Goal: Task Accomplishment & Management: Complete application form

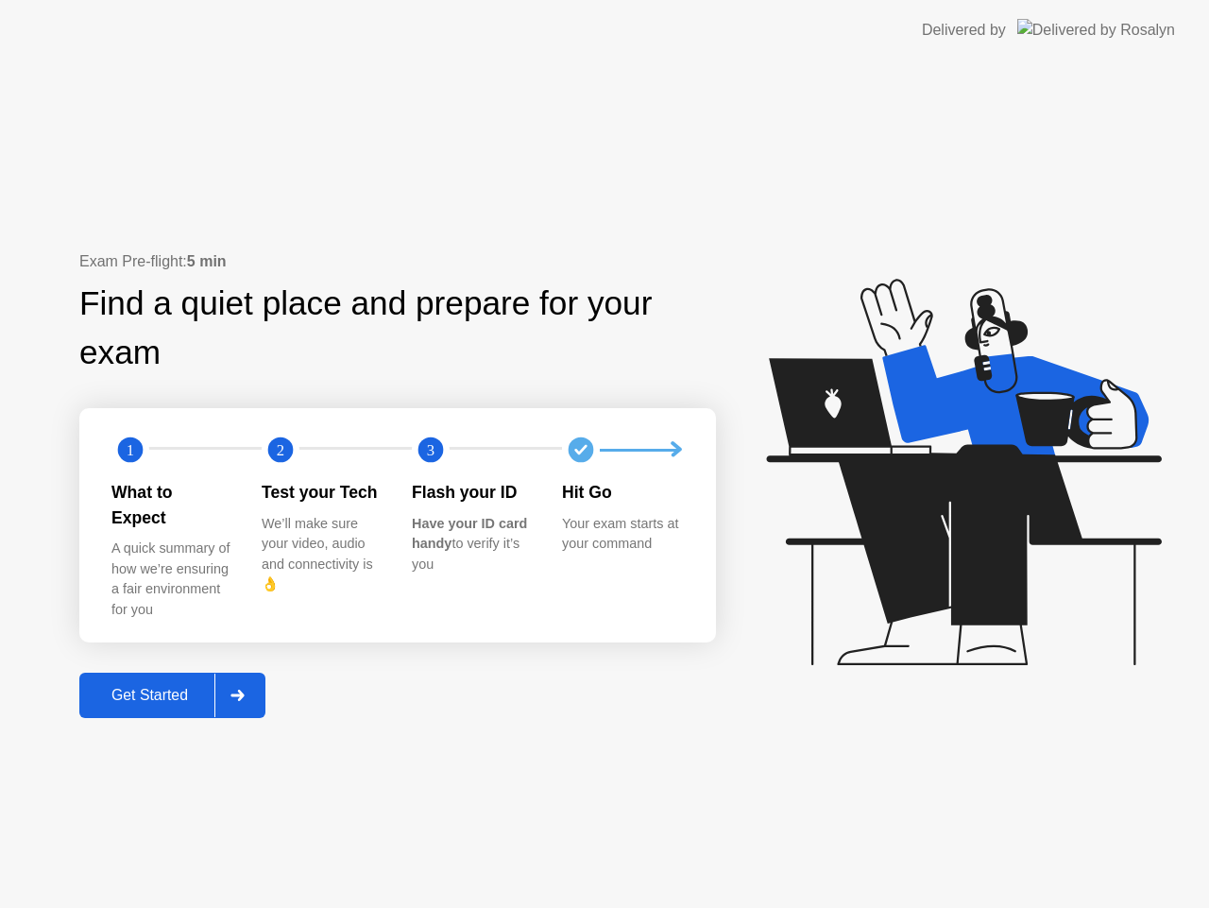
click at [230, 688] on div at bounding box center [236, 695] width 45 height 43
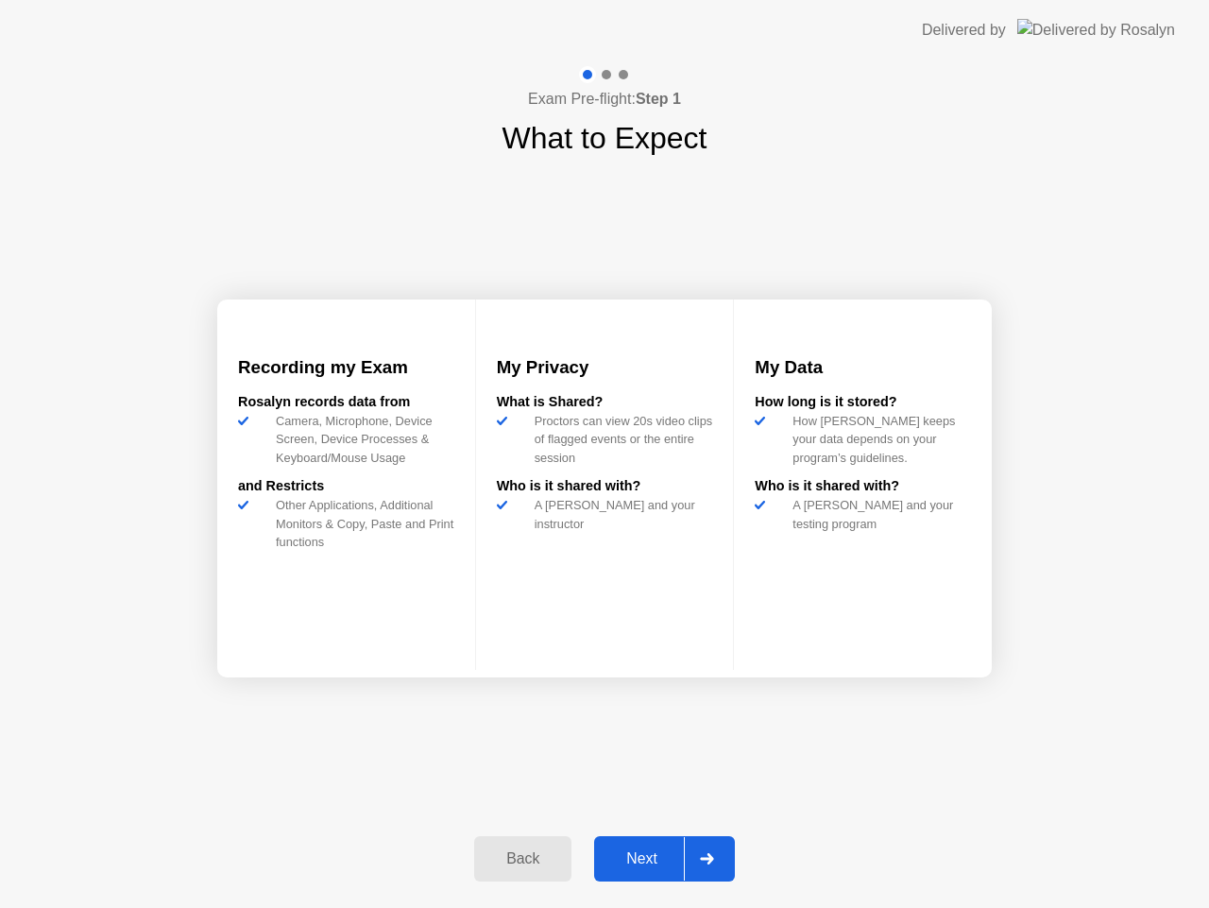
click at [708, 850] on div at bounding box center [706, 858] width 45 height 43
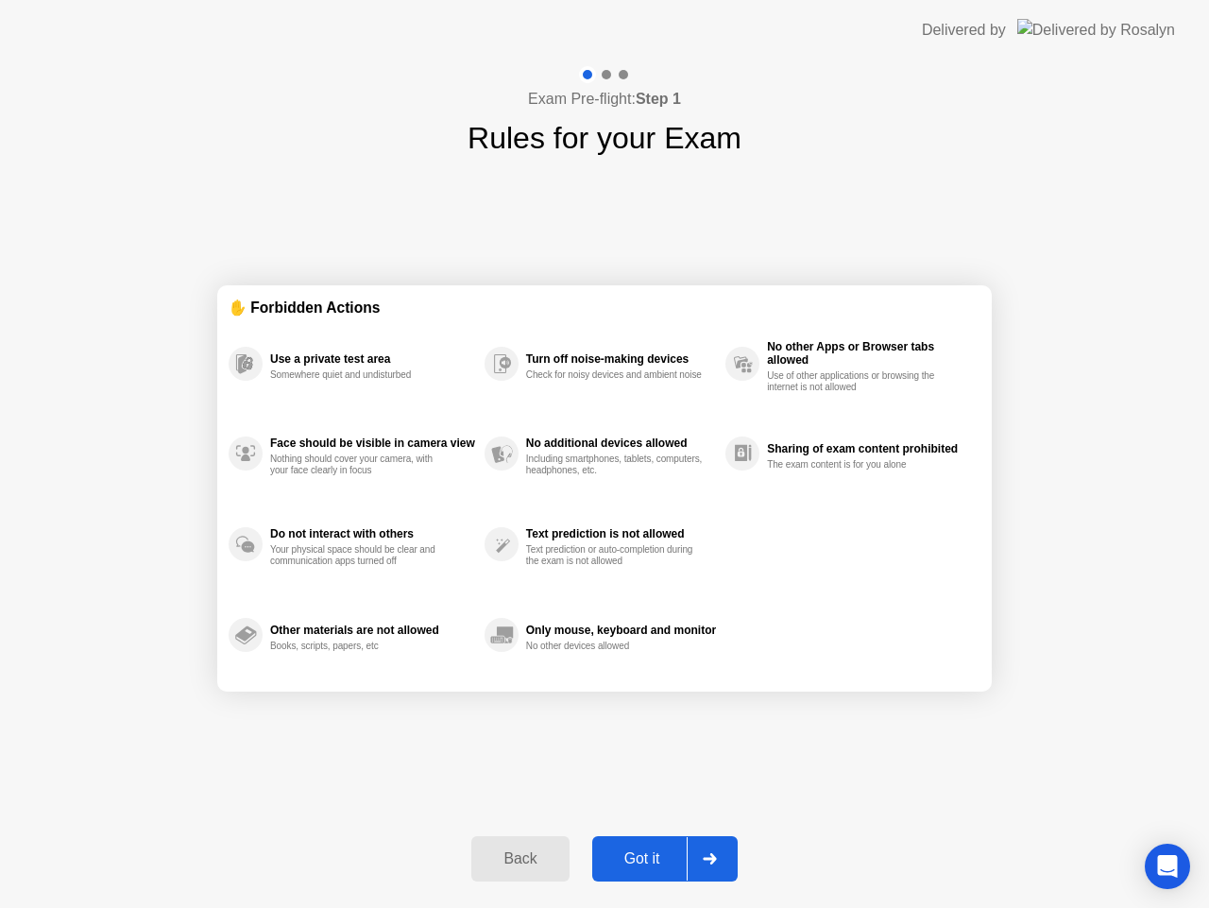
click at [704, 856] on icon at bounding box center [710, 858] width 14 height 11
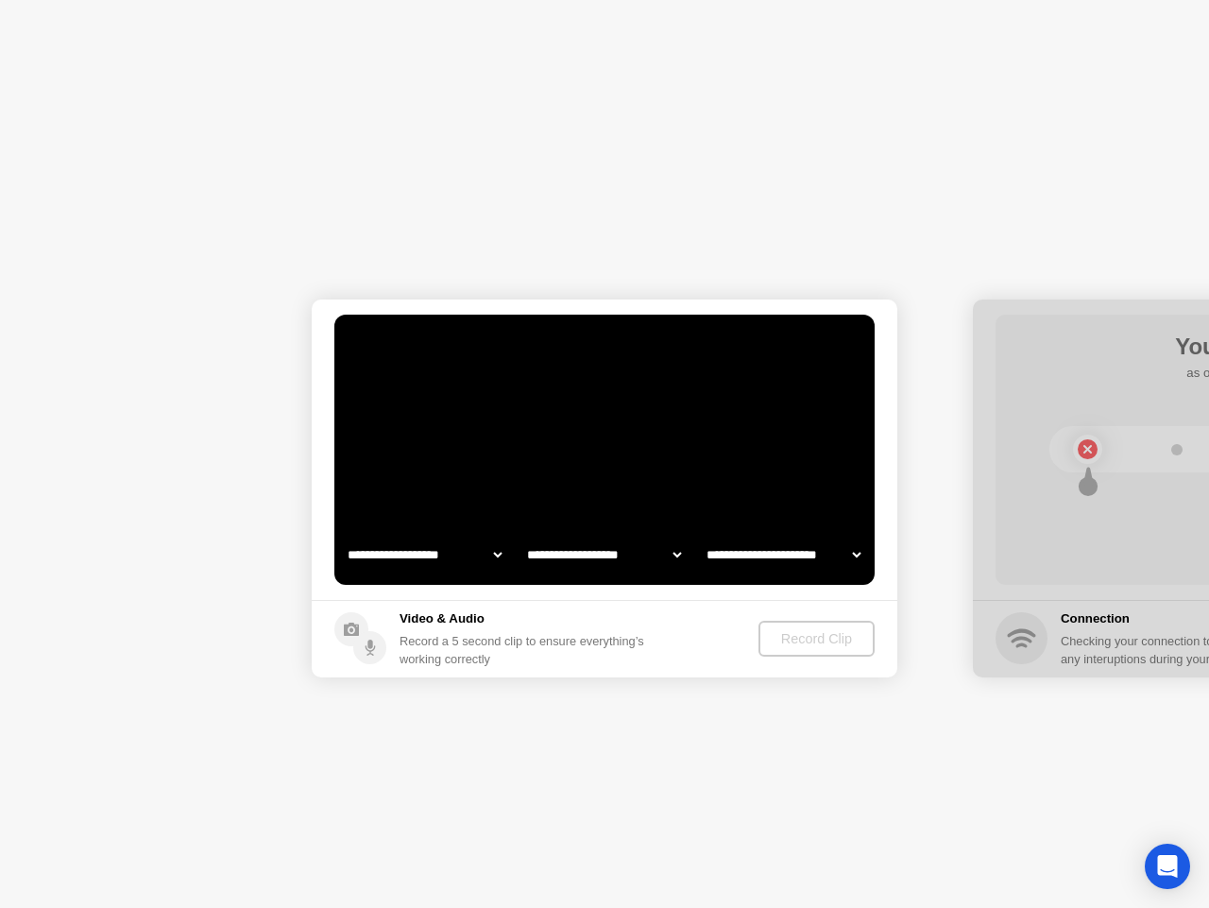
select select "**********"
select select "*******"
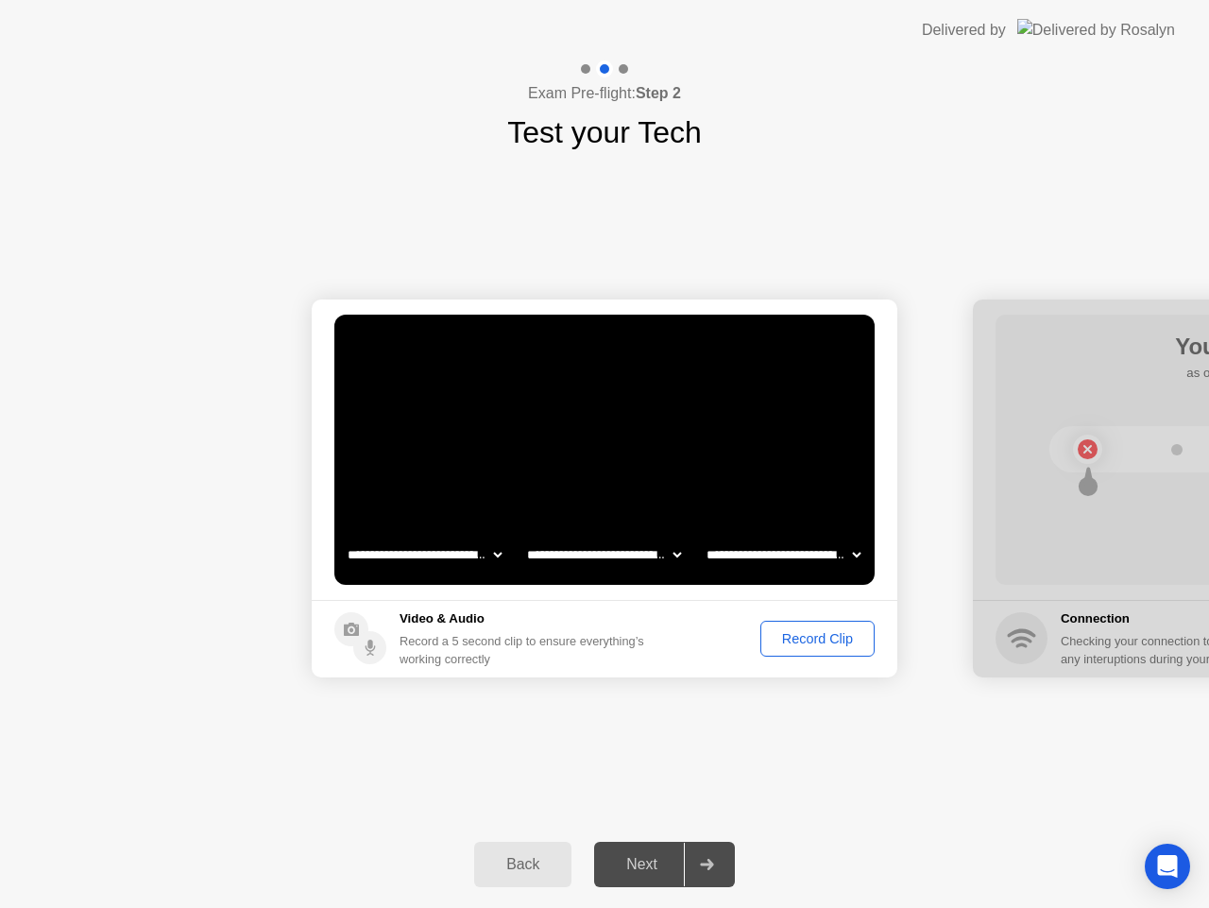
click at [795, 636] on div "Record Clip" at bounding box center [817, 638] width 101 height 15
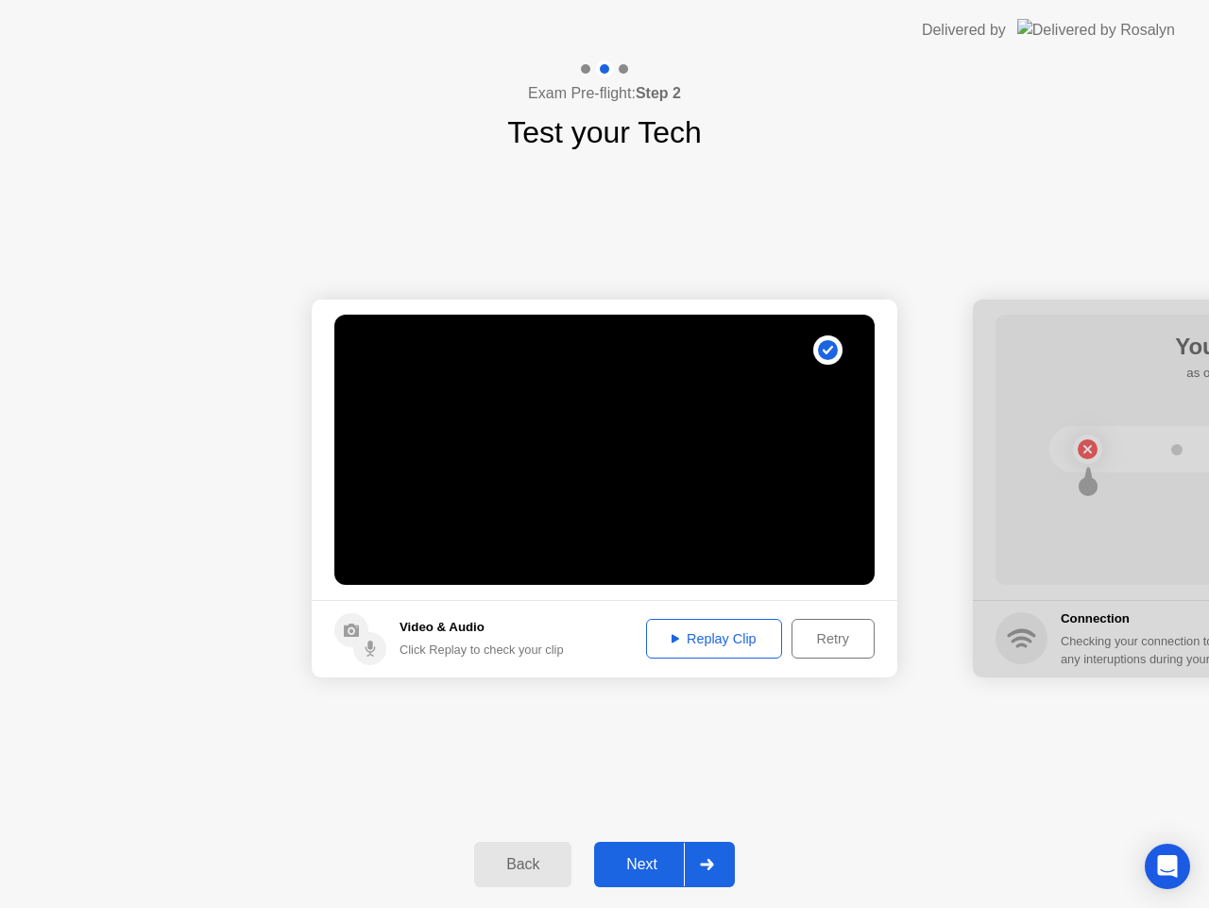
click at [716, 873] on div at bounding box center [706, 864] width 45 height 43
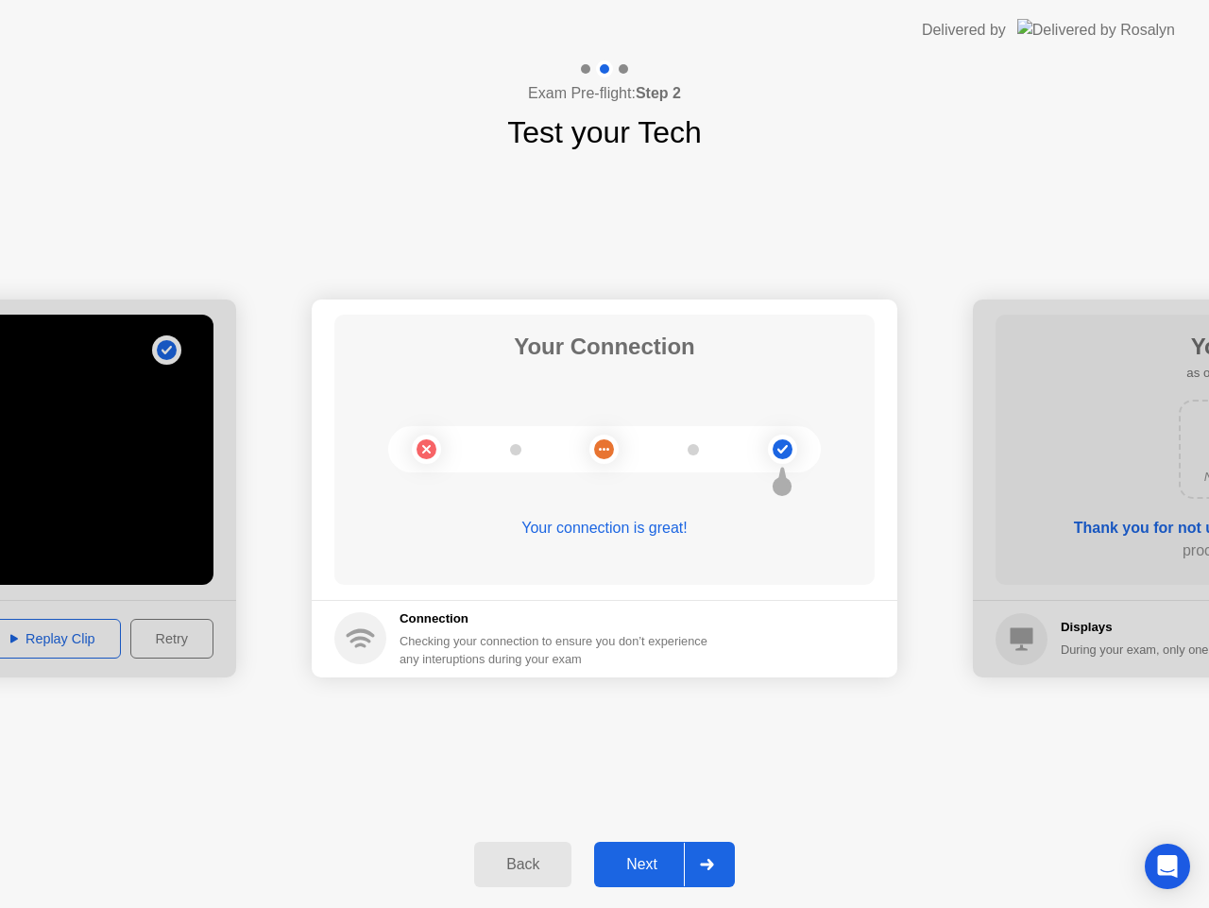
click at [701, 858] on div at bounding box center [706, 864] width 45 height 43
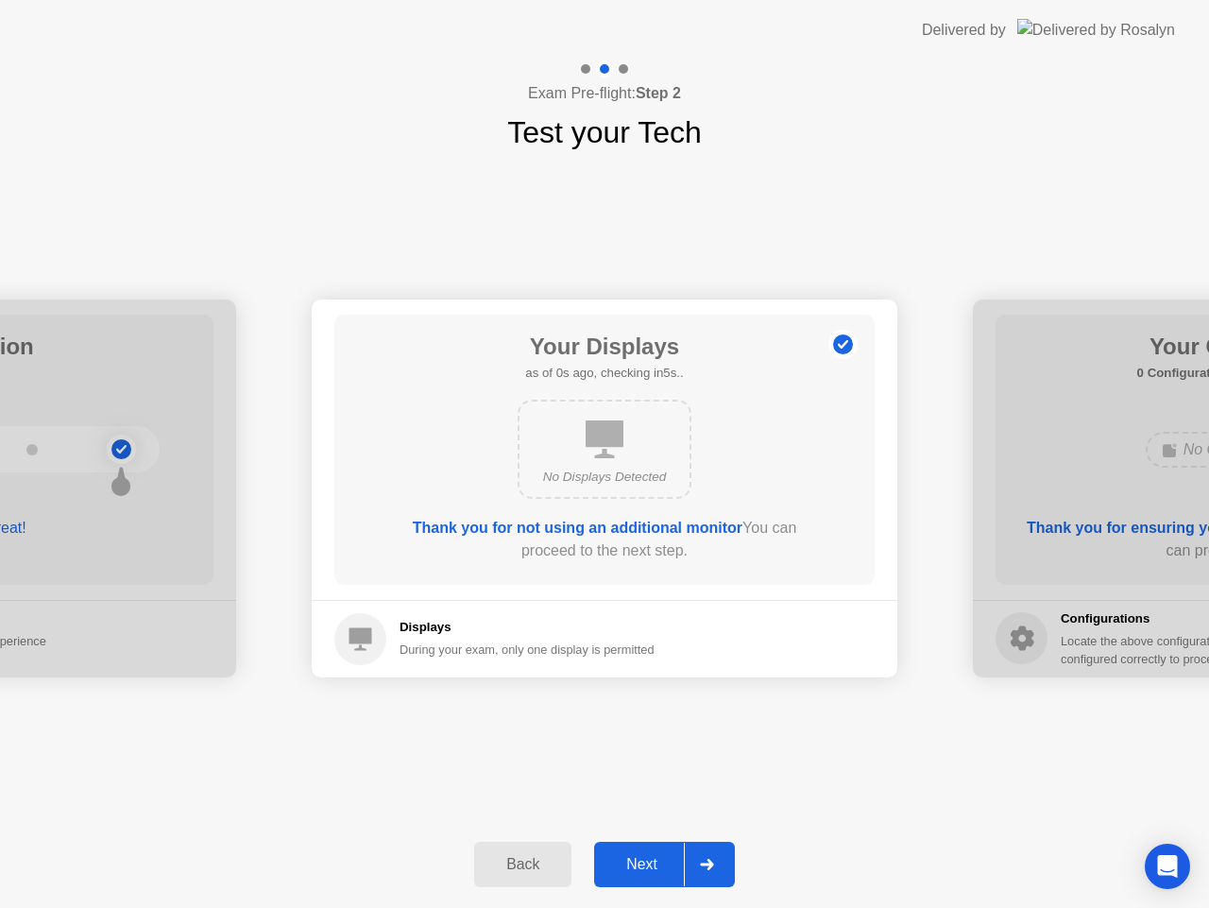
click at [713, 868] on icon at bounding box center [707, 864] width 14 height 11
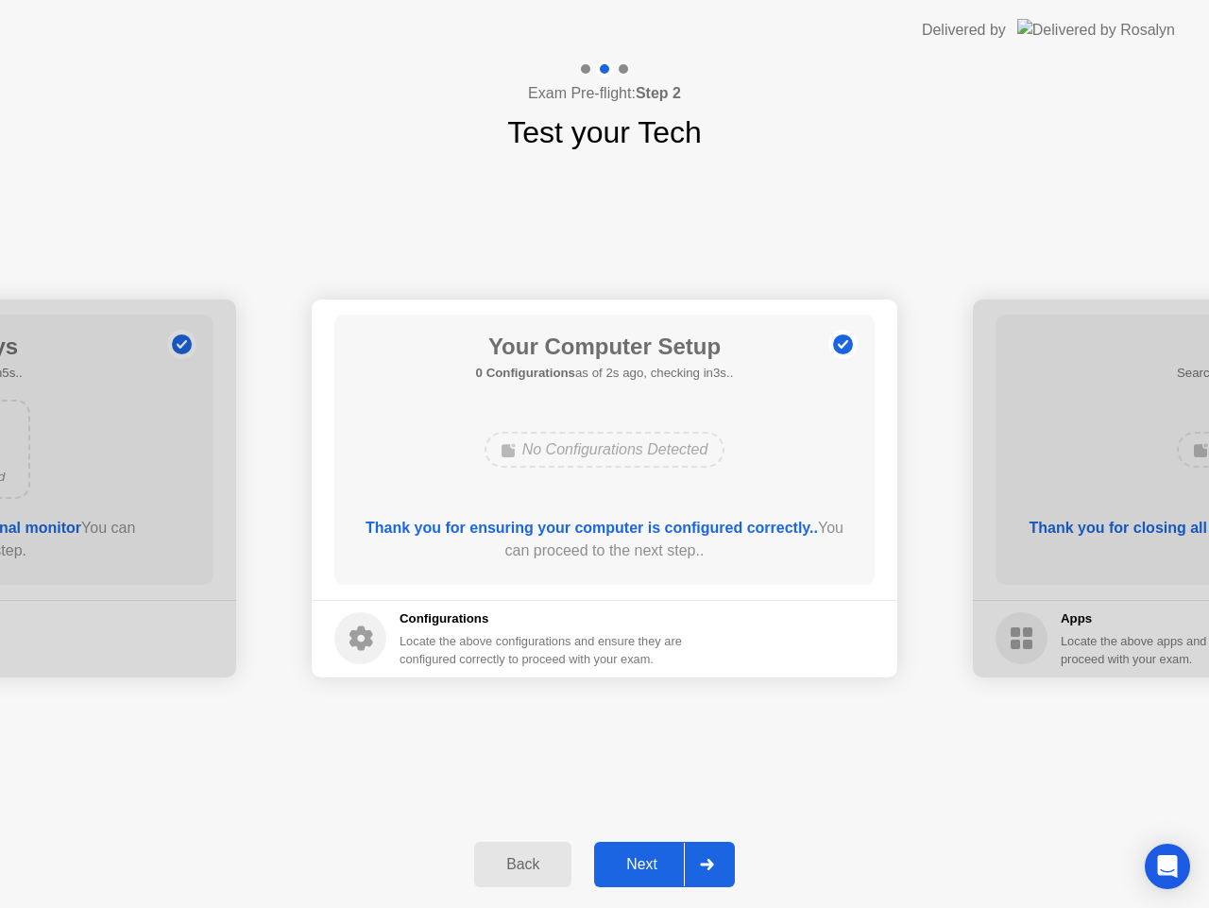
click at [713, 868] on icon at bounding box center [707, 864] width 14 height 11
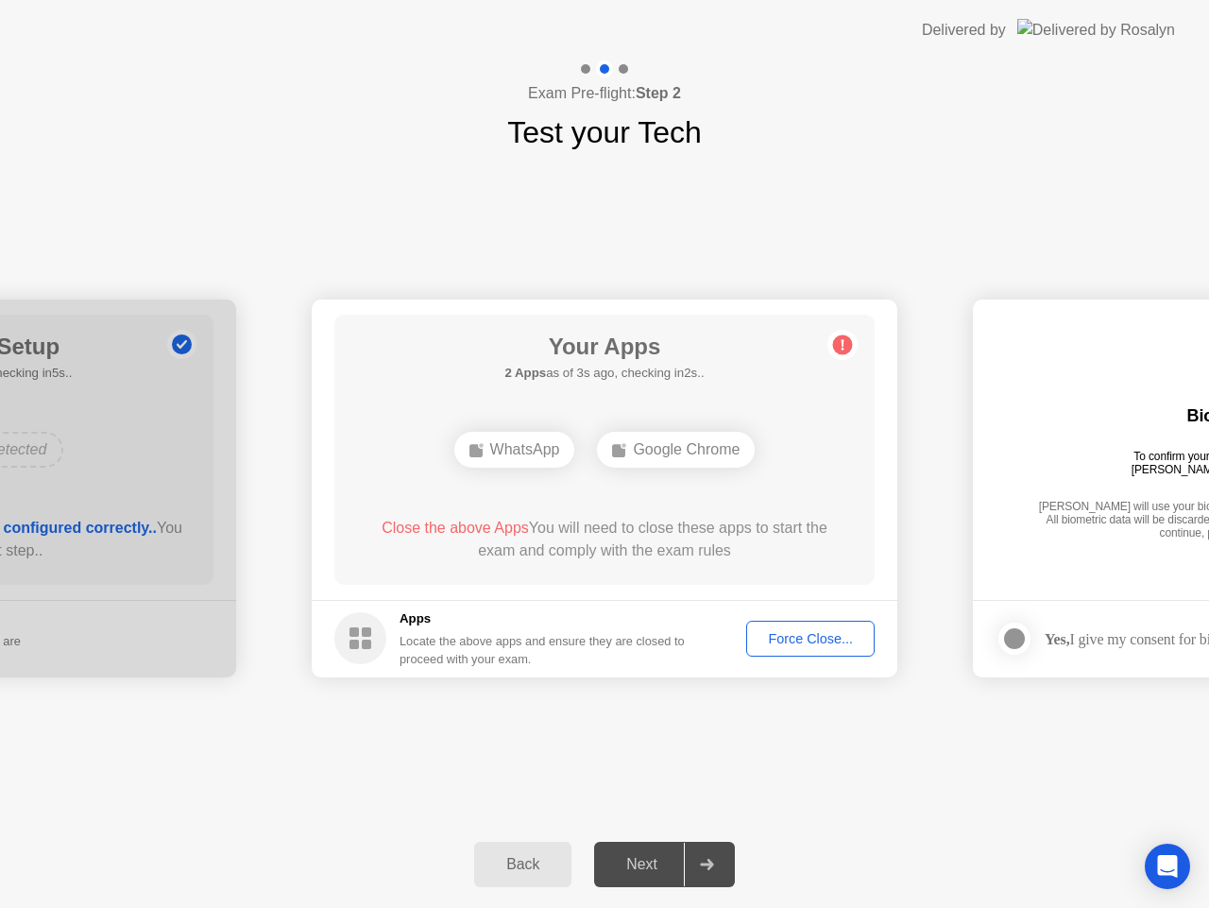
click at [781, 635] on div "Force Close..." at bounding box center [810, 638] width 115 height 15
click at [774, 641] on div "Force Close..." at bounding box center [810, 638] width 115 height 15
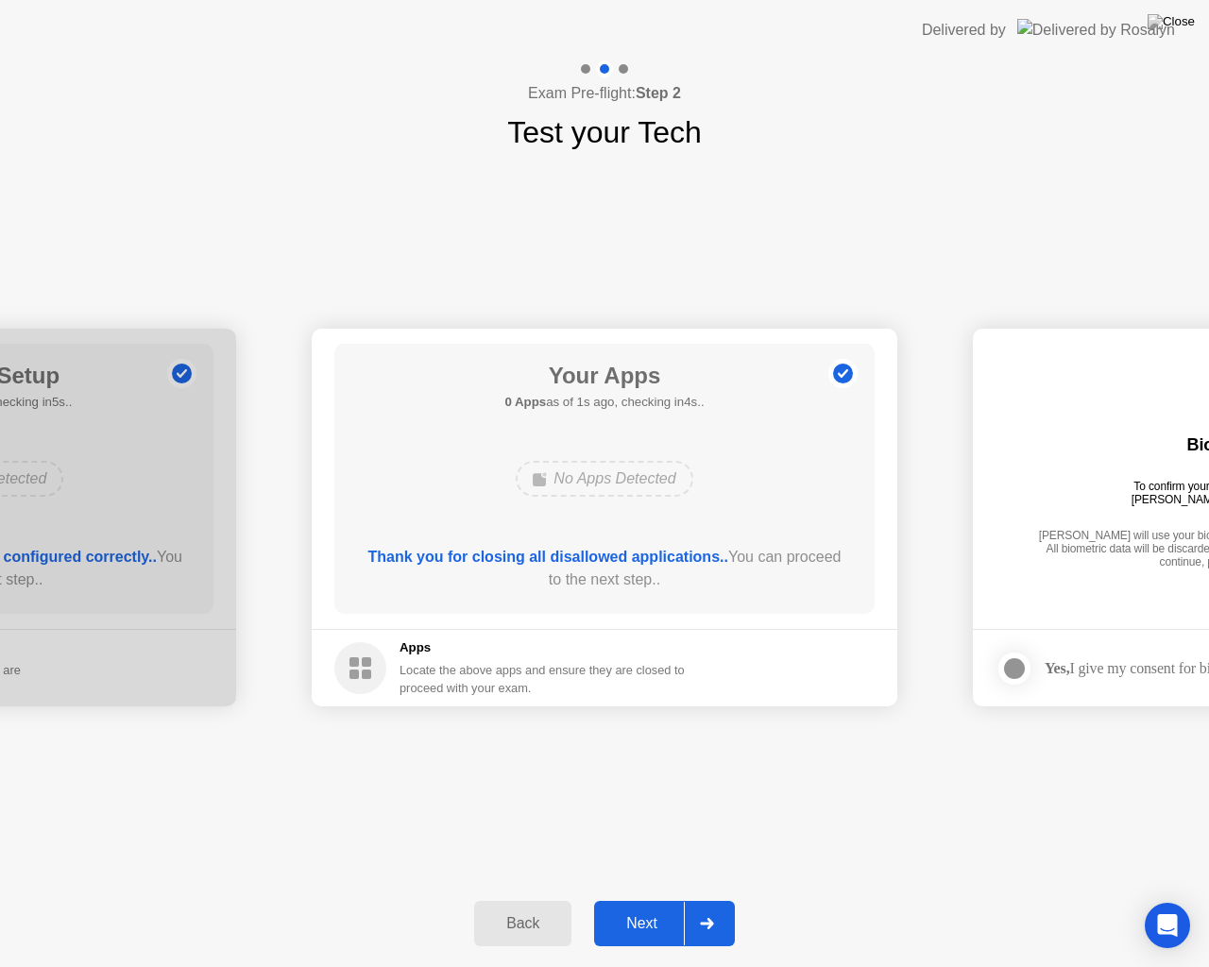
click at [724, 907] on div at bounding box center [706, 923] width 45 height 43
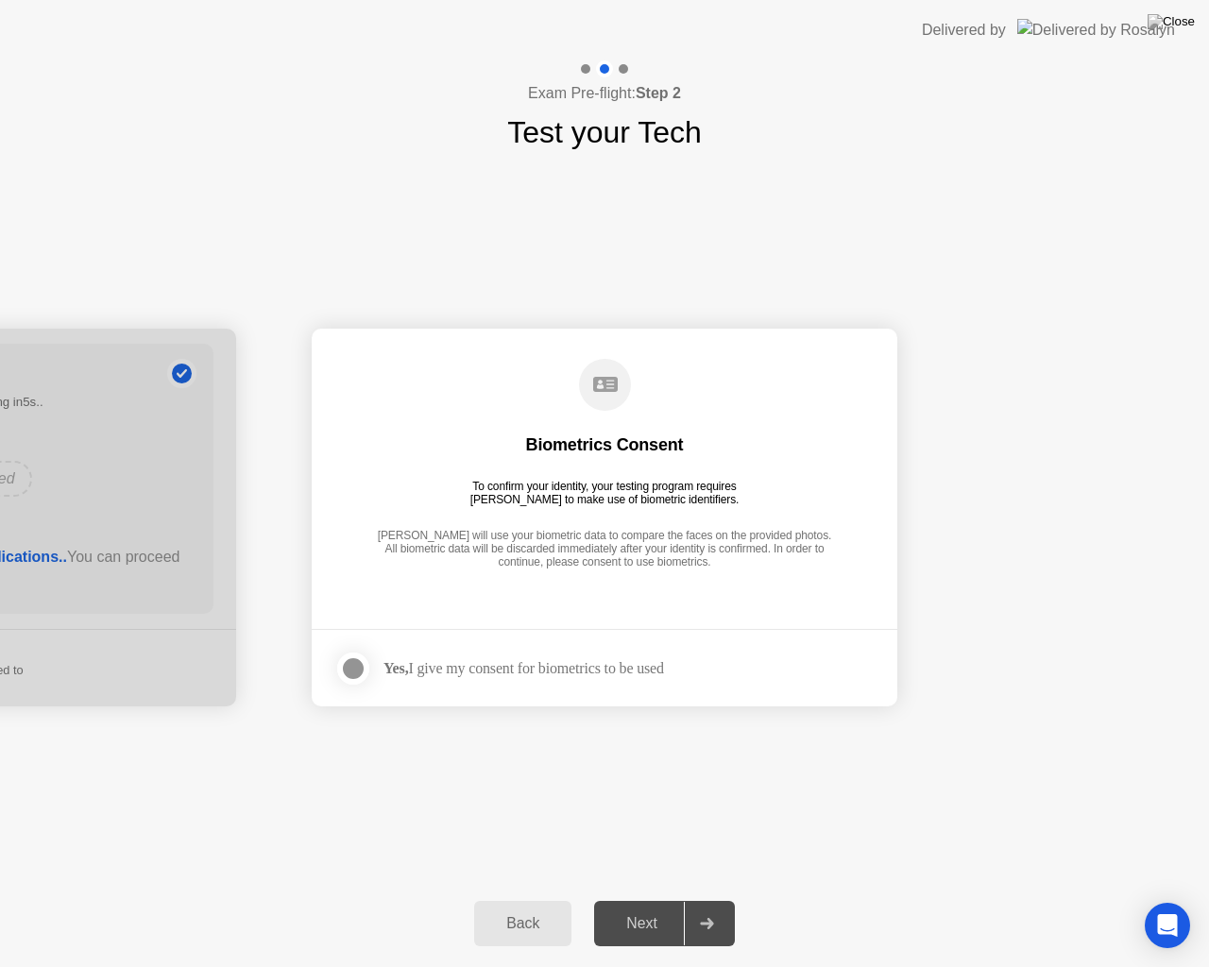
click at [360, 674] on div at bounding box center [353, 669] width 23 height 23
click at [721, 907] on div at bounding box center [706, 923] width 45 height 43
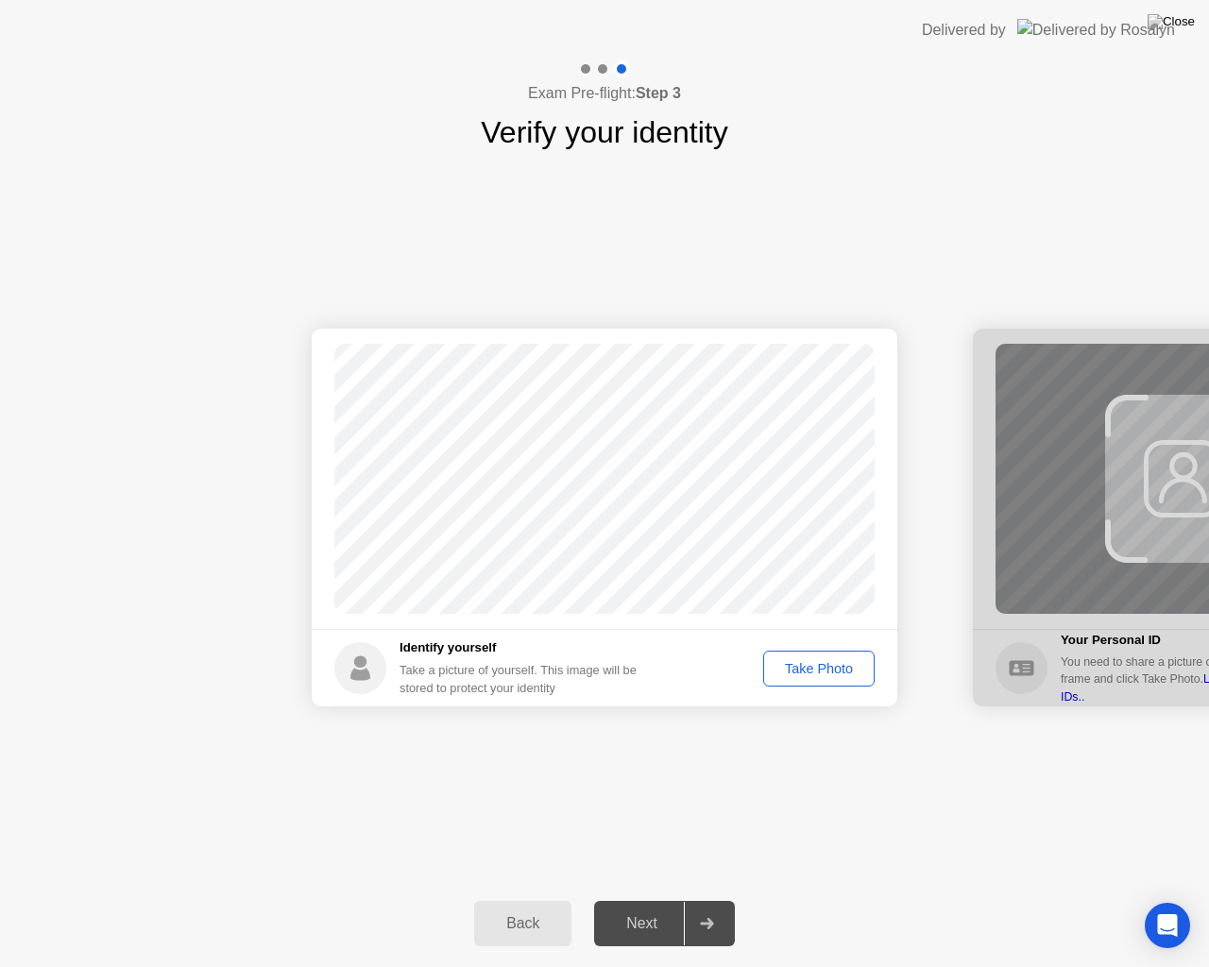
click at [791, 674] on div "Take Photo" at bounding box center [819, 668] width 98 height 15
click at [716, 907] on div at bounding box center [706, 923] width 45 height 43
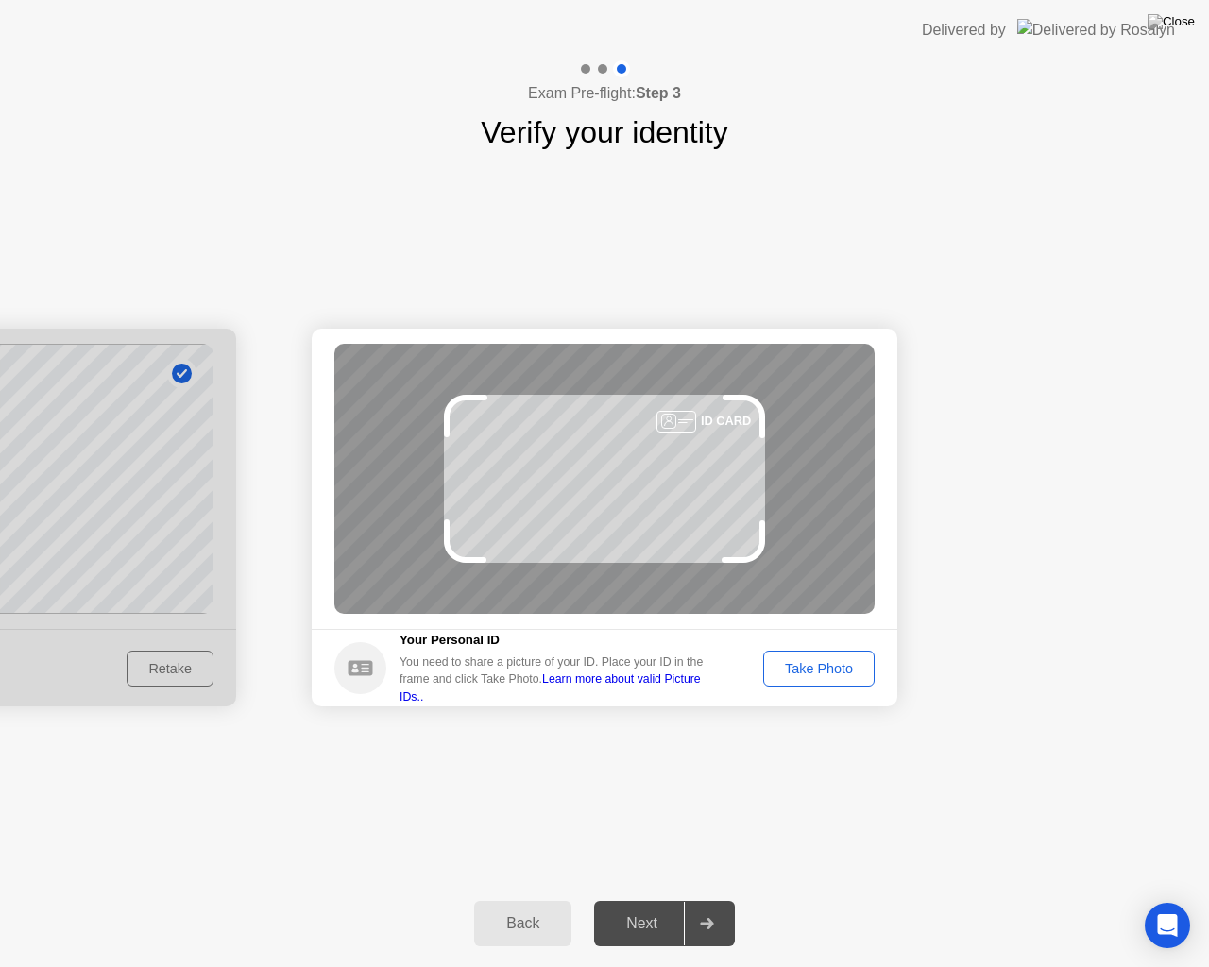
click at [810, 675] on div "Take Photo" at bounding box center [819, 668] width 98 height 15
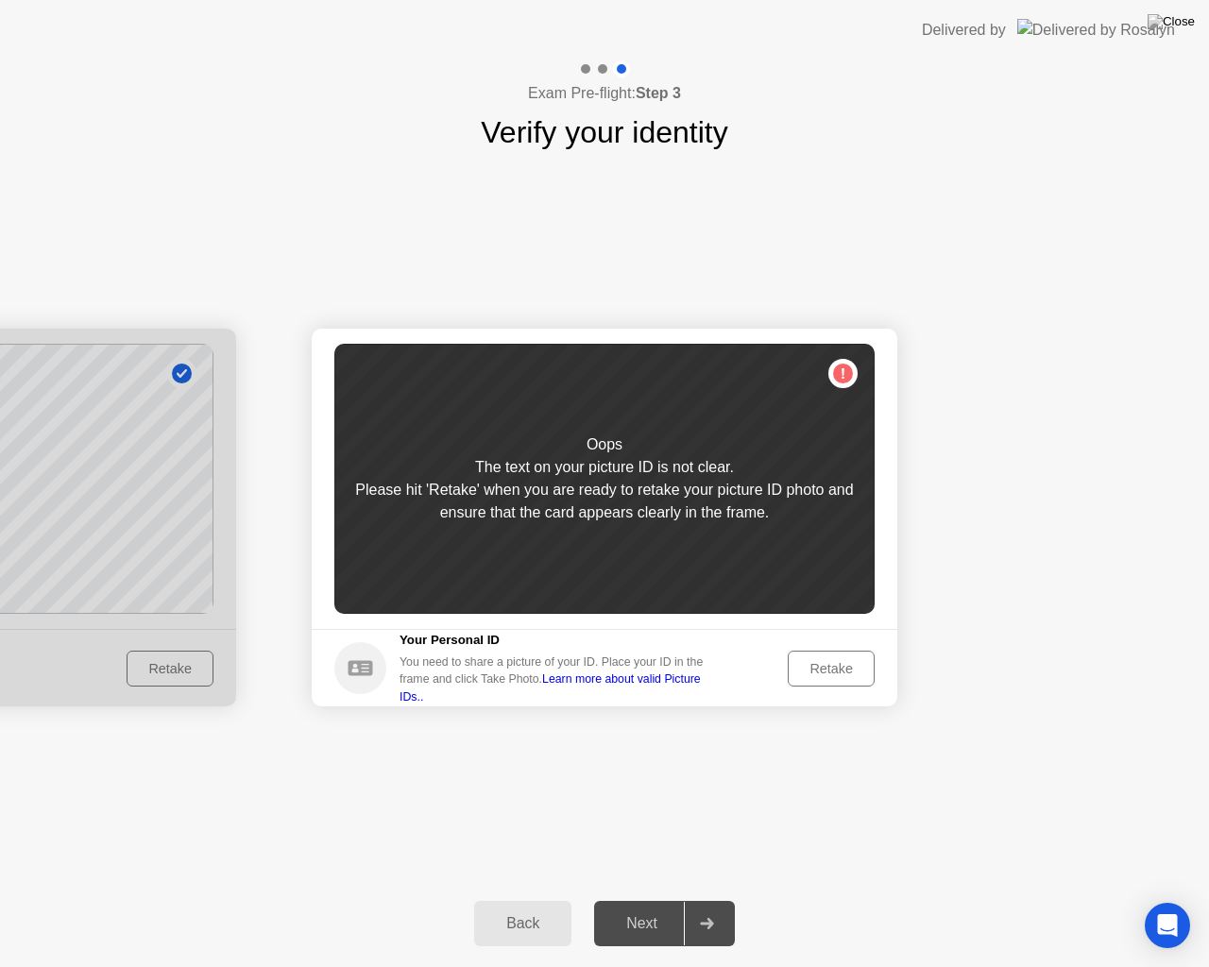
click at [834, 662] on div "Retake" at bounding box center [832, 668] width 74 height 15
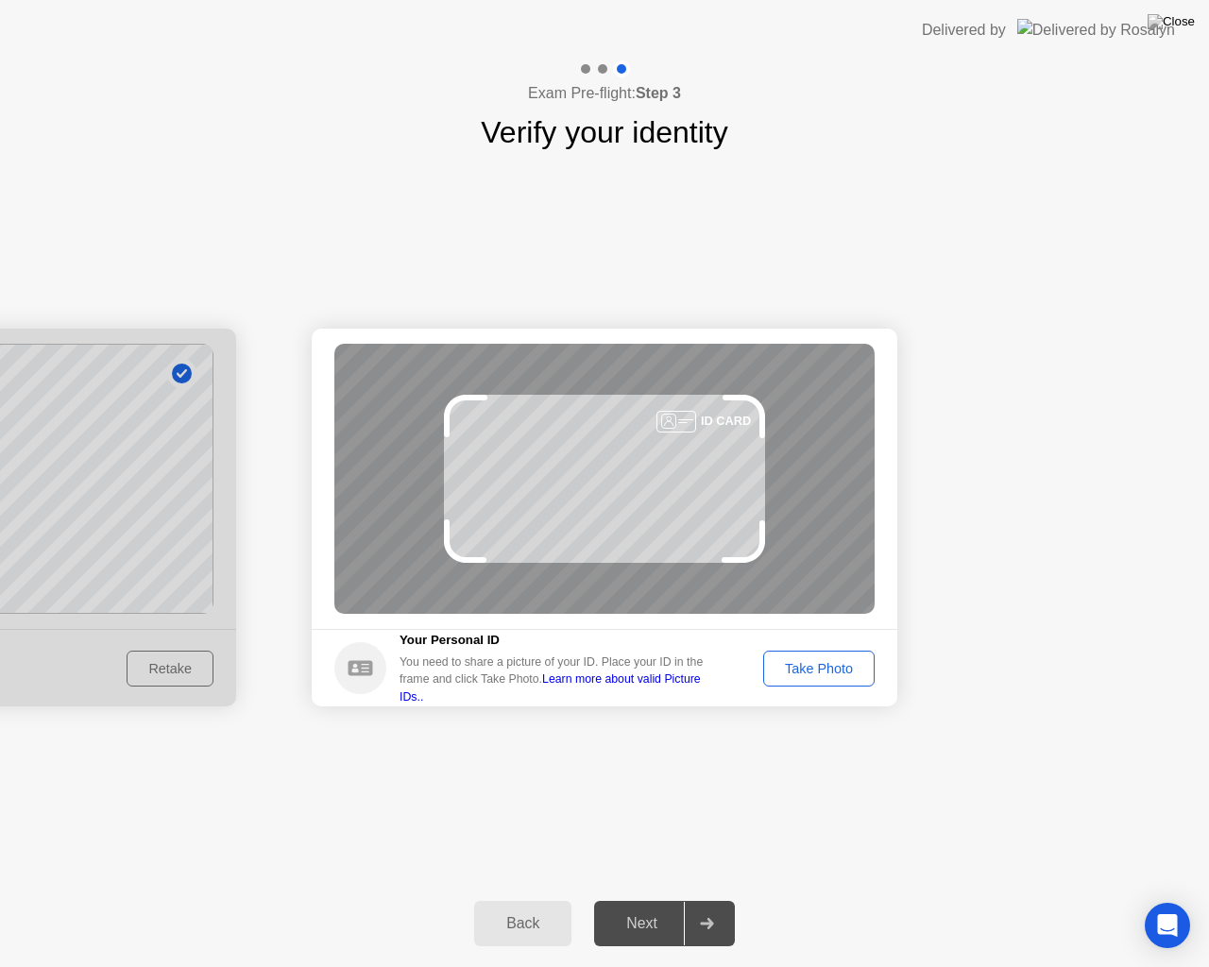
click at [847, 661] on div "Take Photo" at bounding box center [819, 668] width 98 height 15
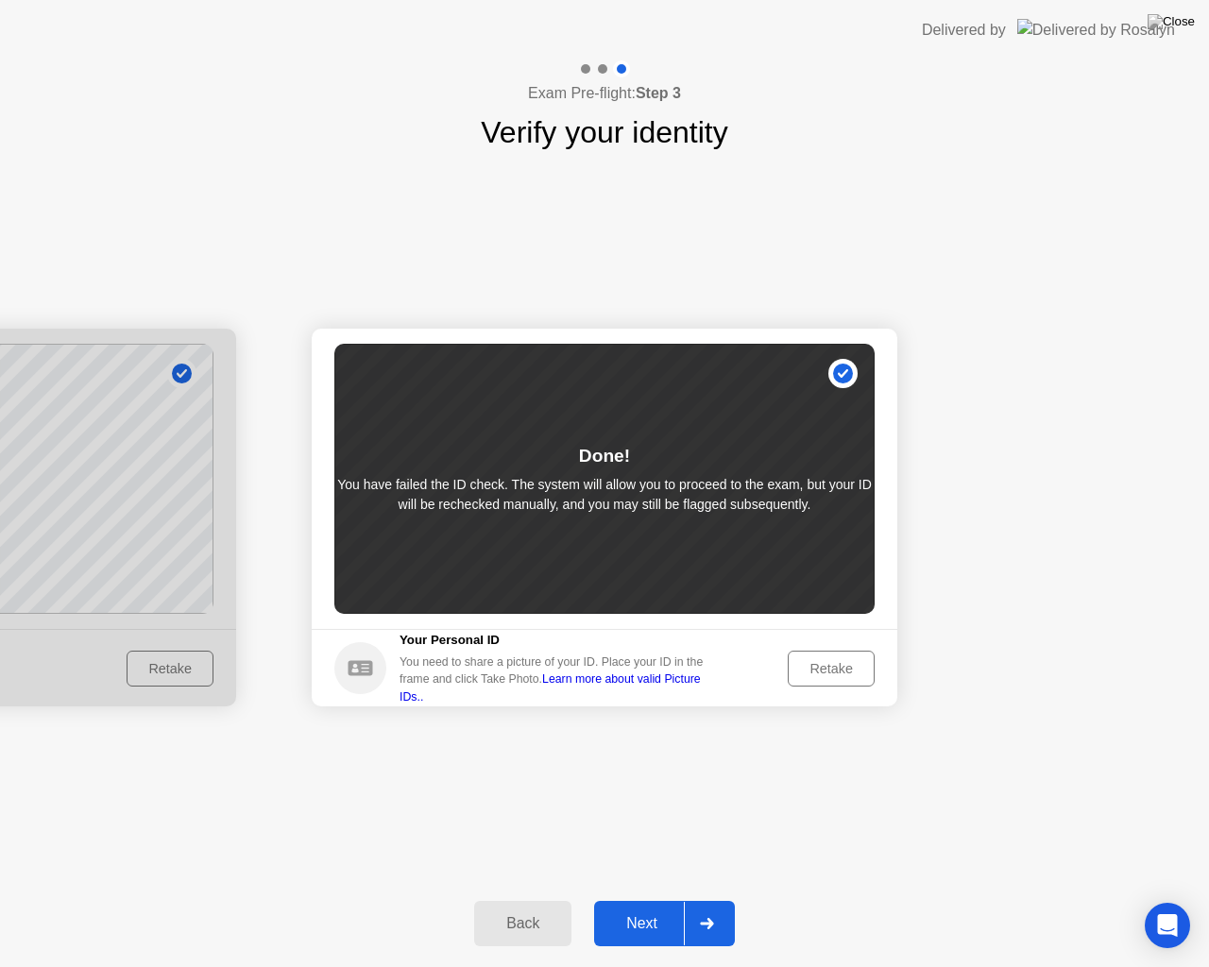
click at [722, 907] on div at bounding box center [706, 923] width 45 height 43
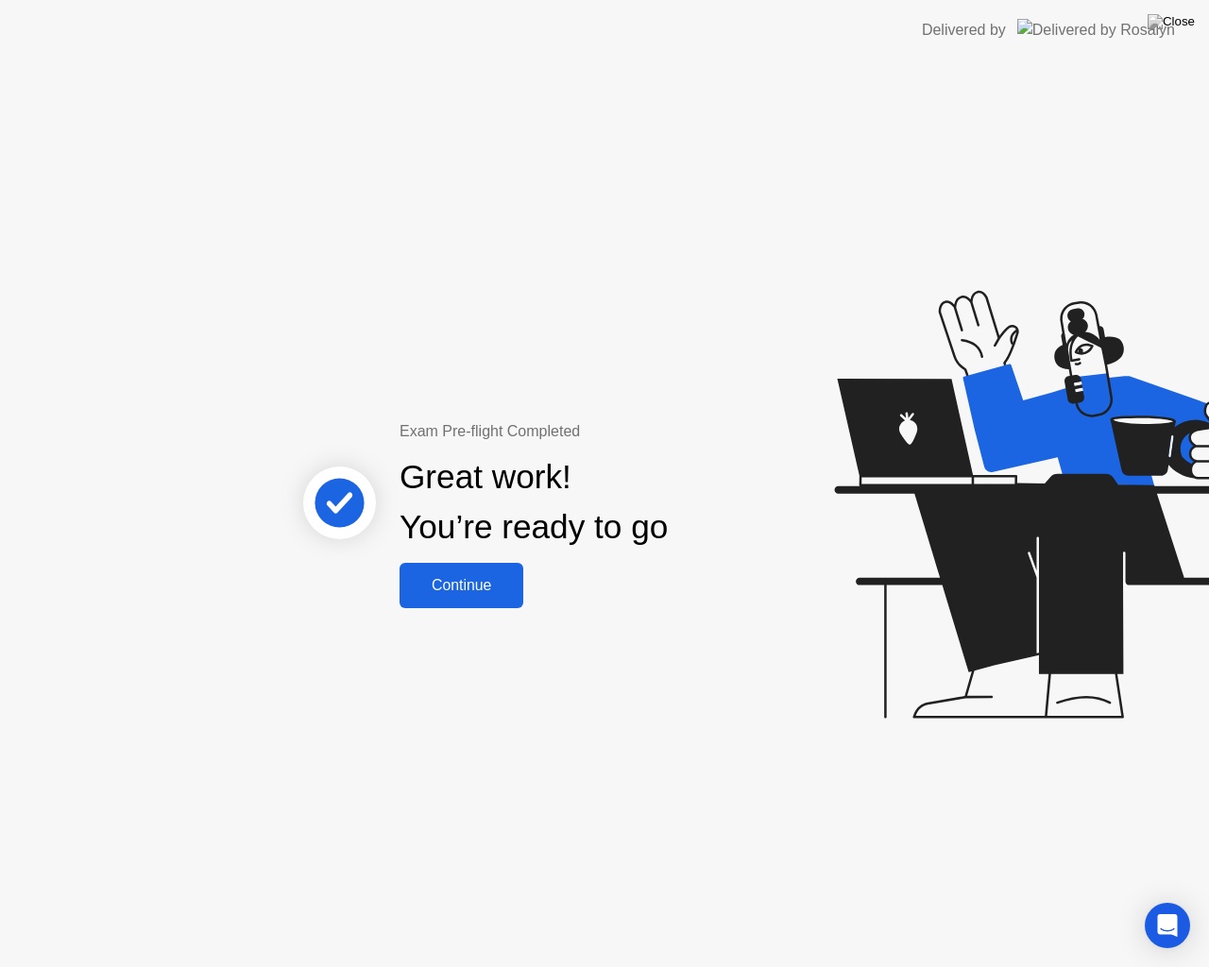
click at [489, 590] on div "Continue" at bounding box center [461, 585] width 112 height 17
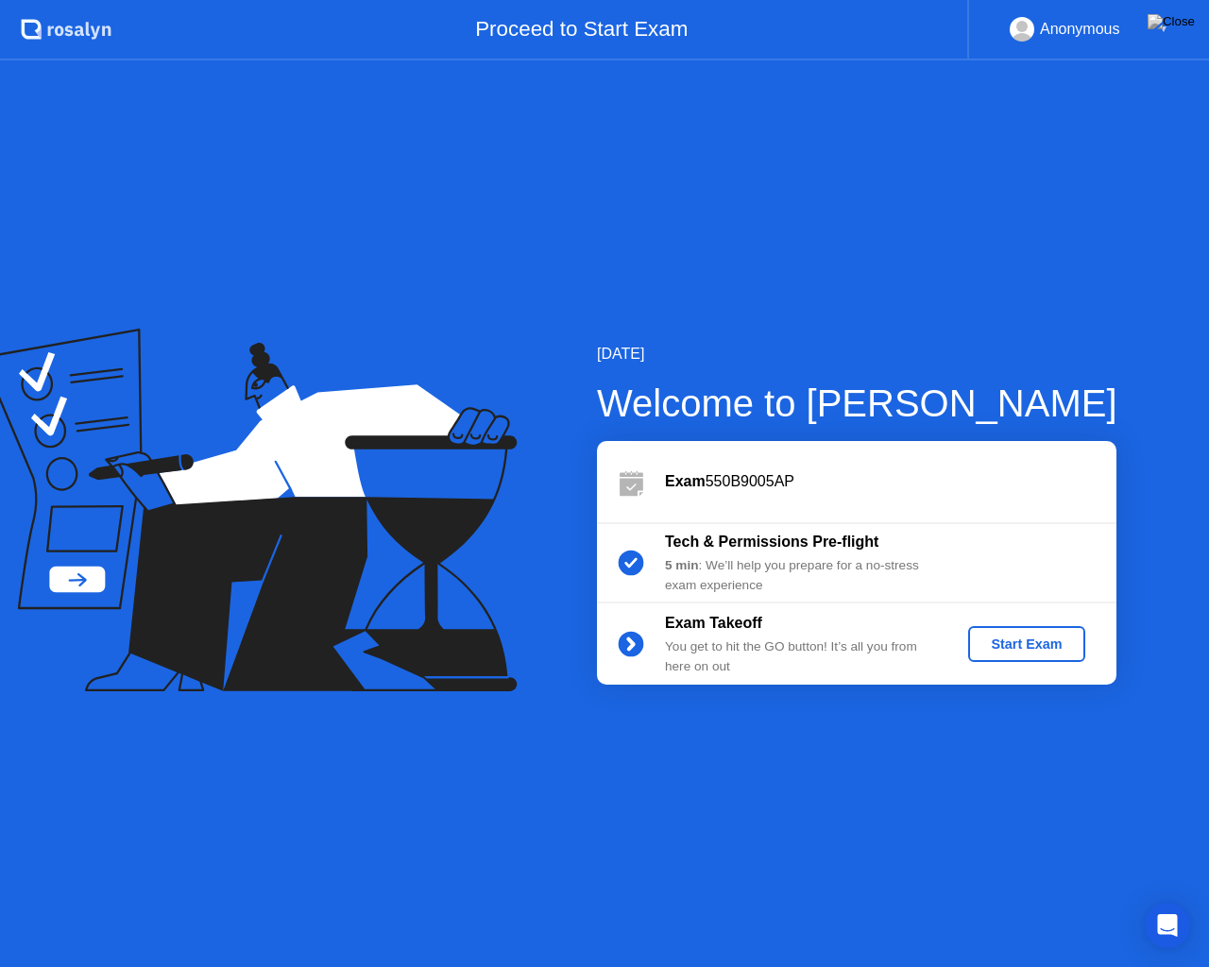
click at [1016, 639] on div "Start Exam" at bounding box center [1026, 644] width 101 height 15
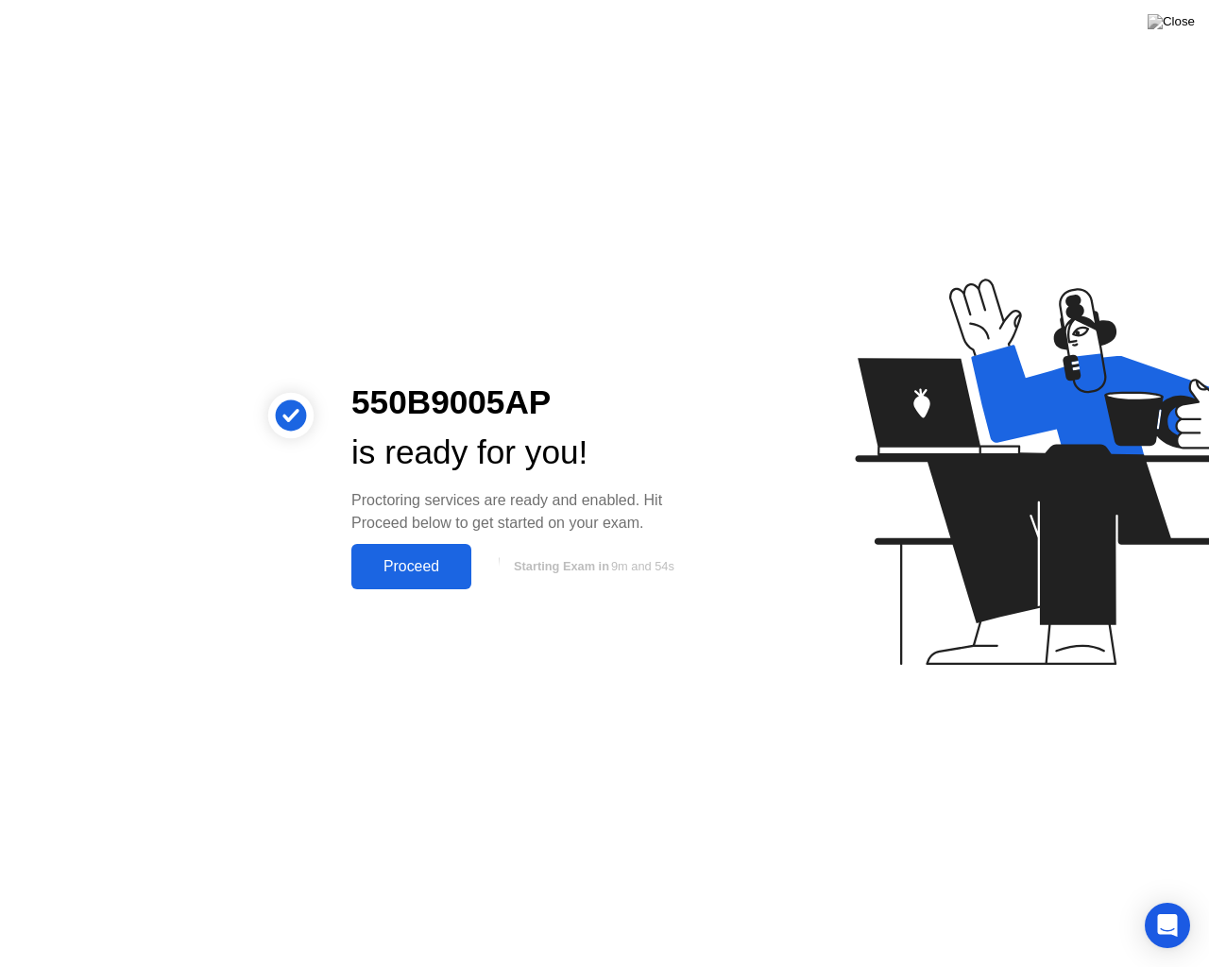
click at [427, 573] on div "Proceed" at bounding box center [411, 566] width 109 height 17
